Goal: Check status

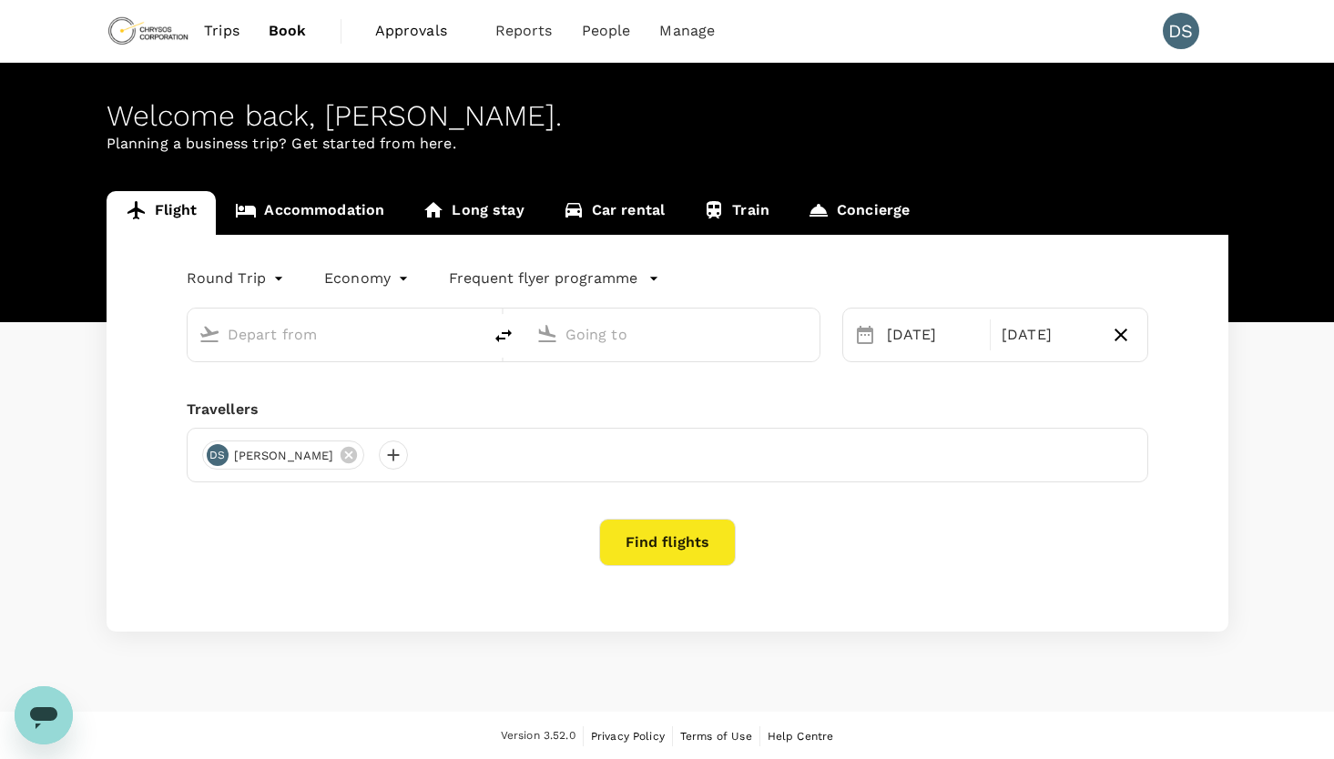
click at [394, 35] on span "Approvals" at bounding box center [420, 31] width 91 height 22
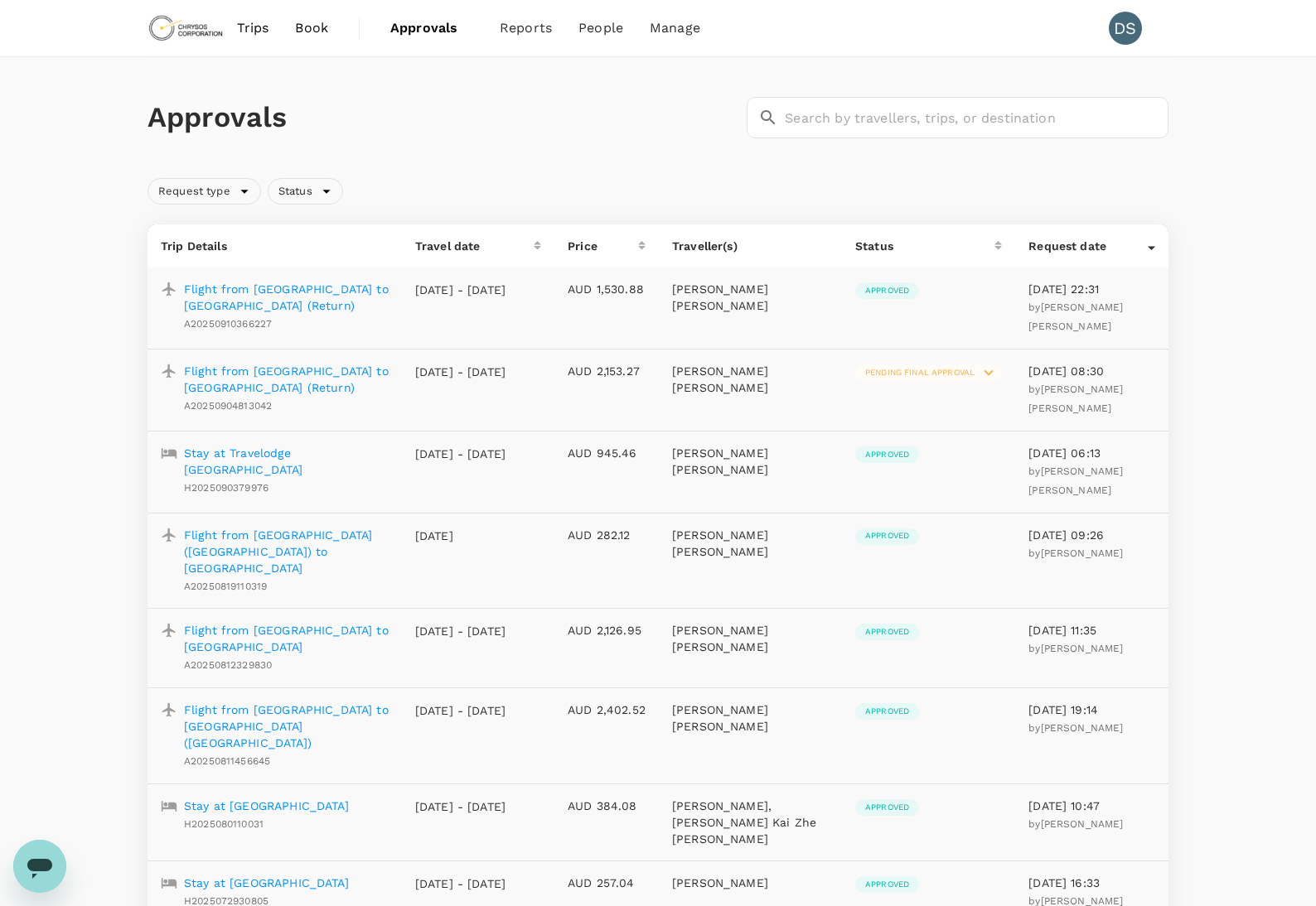
click at [432, 28] on span "Approvals" at bounding box center [431, 28] width 83 height 20
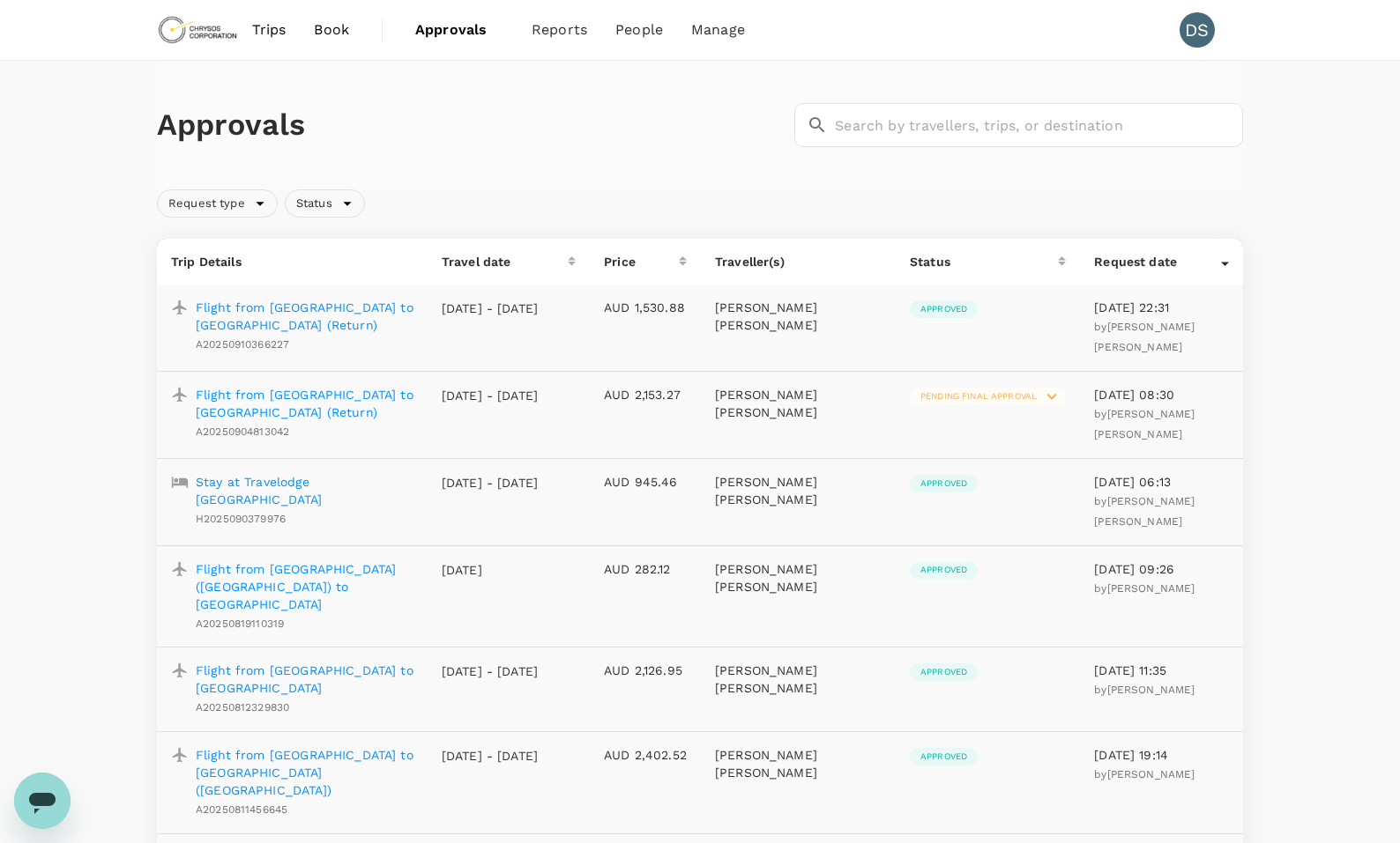
click at [468, 26] on span "Approvals" at bounding box center [459, 30] width 88 height 21
click at [453, 29] on span "Approvals" at bounding box center [459, 30] width 88 height 21
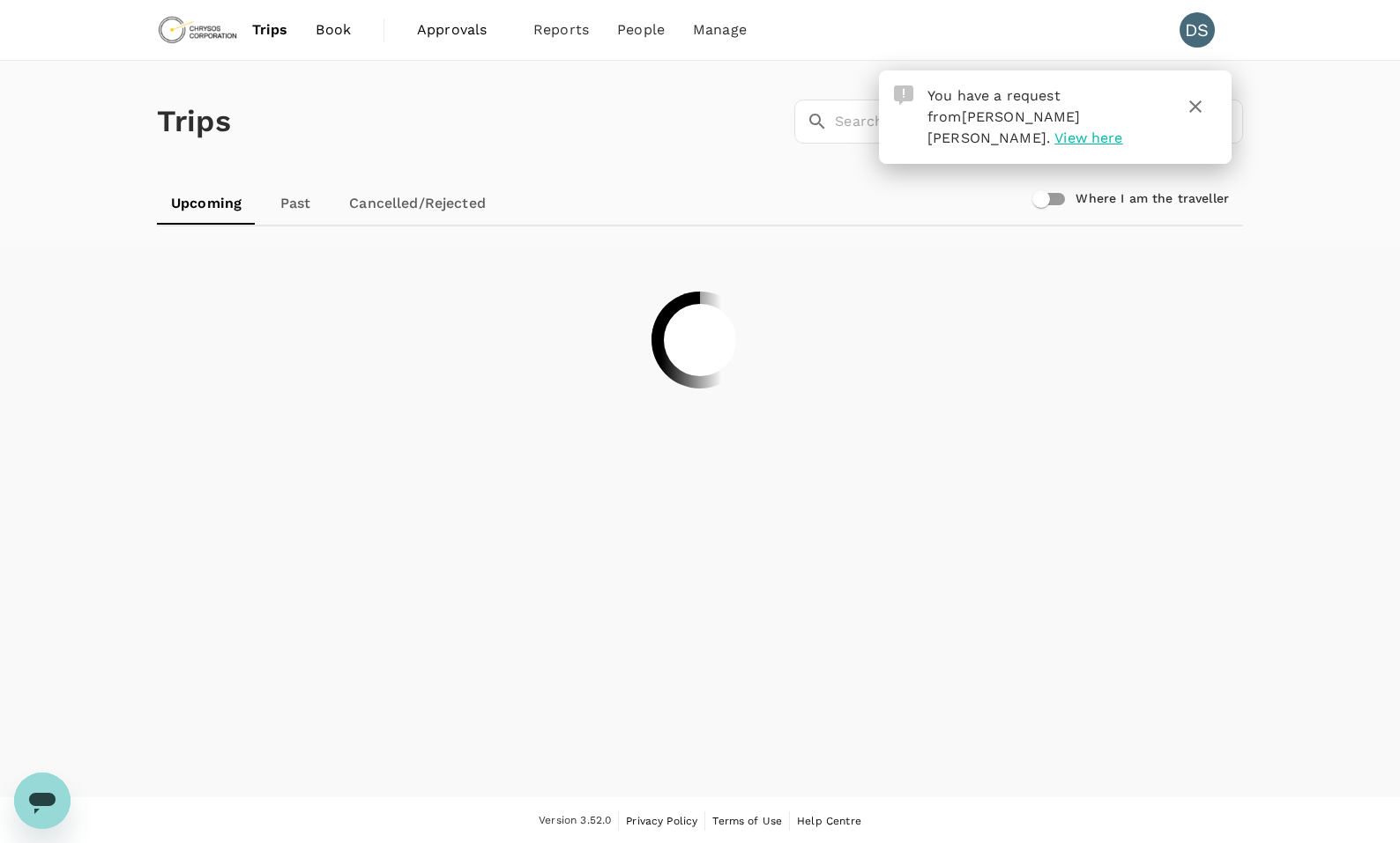
click at [1122, 130] on span "View here" at bounding box center [1088, 137] width 68 height 16
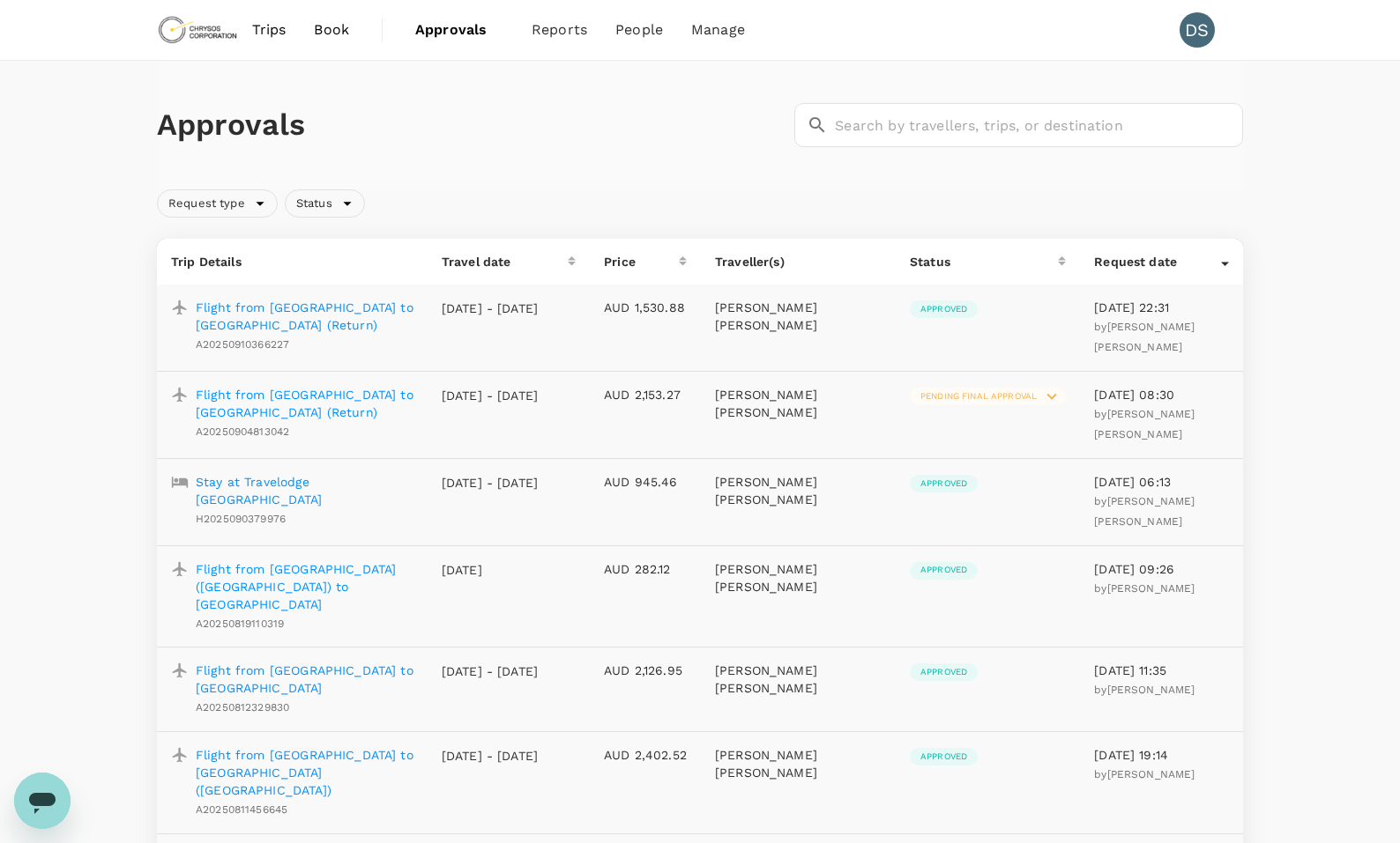
click at [458, 33] on span "Approvals" at bounding box center [459, 30] width 88 height 21
click at [442, 26] on span "Approvals" at bounding box center [459, 30] width 88 height 21
click at [266, 202] on div "Request type" at bounding box center [217, 203] width 121 height 28
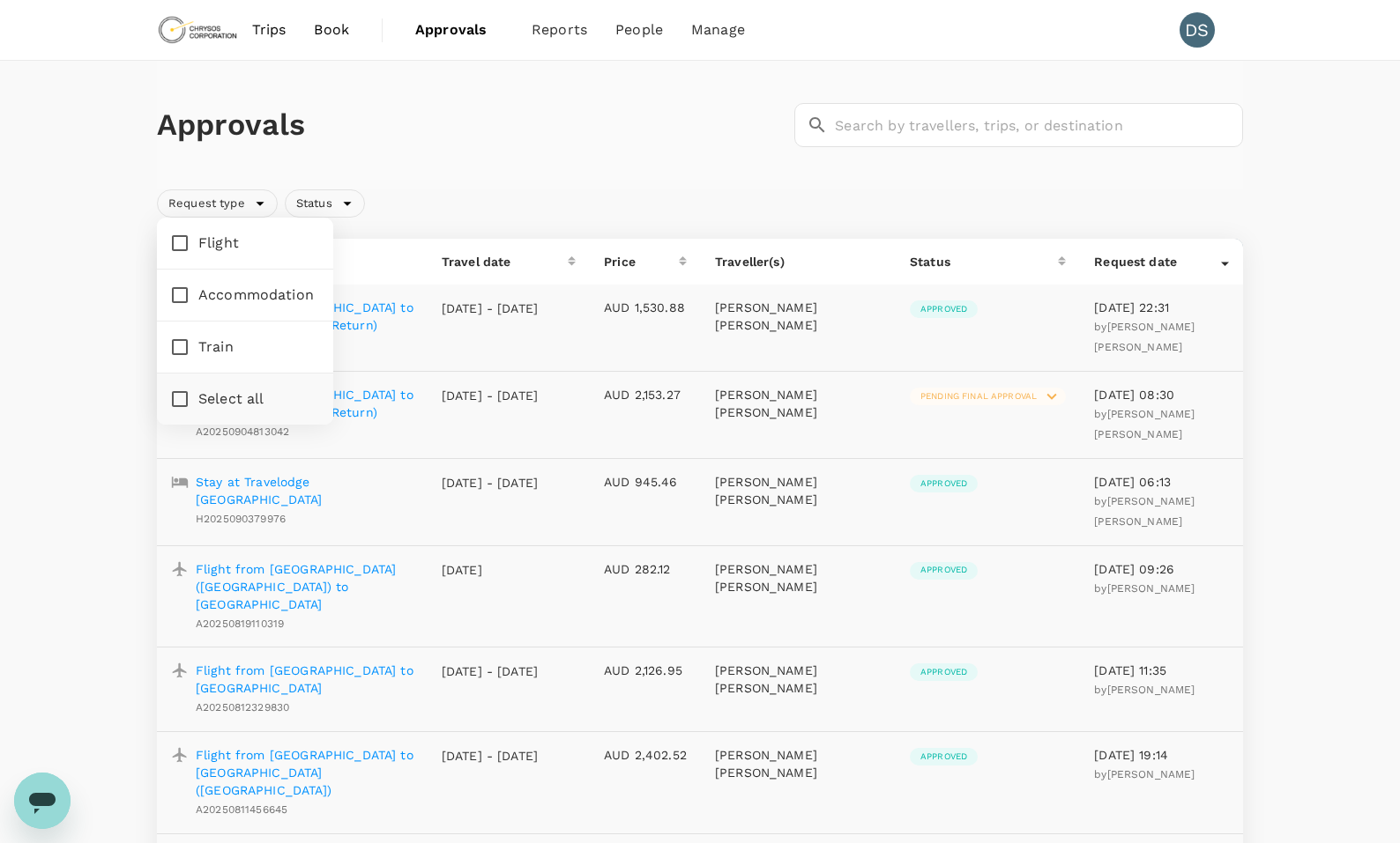
click at [448, 181] on div "Approvals ​ ​" at bounding box center [700, 125] width 1086 height 129
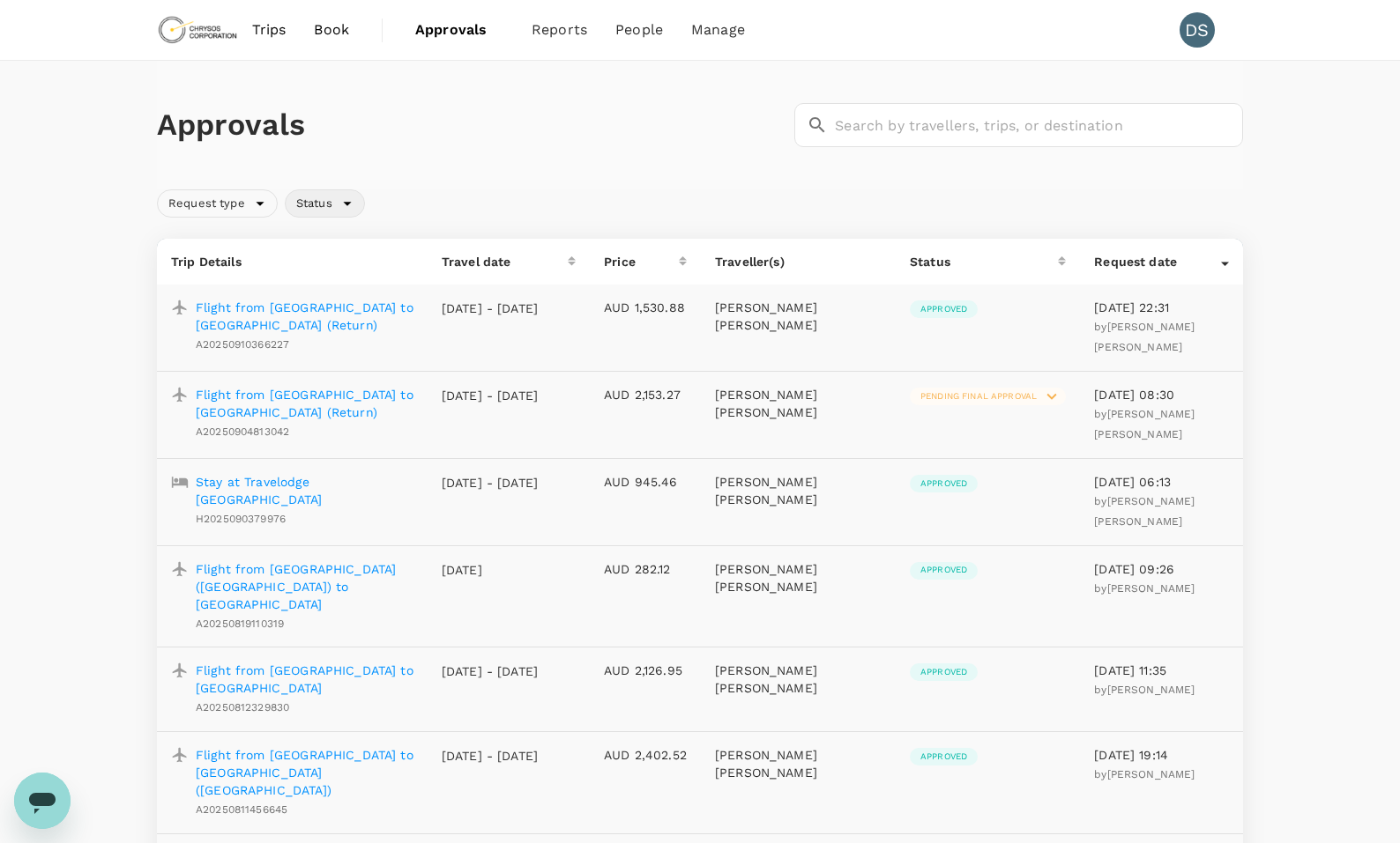
click at [334, 201] on span "Status" at bounding box center [314, 203] width 57 height 16
click at [485, 181] on div "Approvals ​ ​" at bounding box center [700, 125] width 1086 height 129
